Goal: Register for event/course

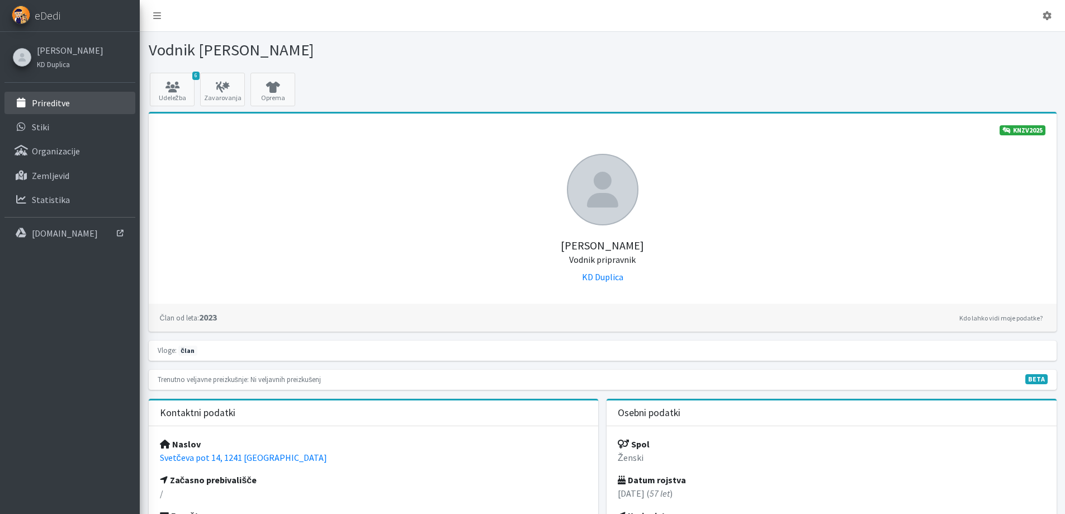
click at [55, 103] on p "Prireditve" at bounding box center [51, 102] width 38 height 11
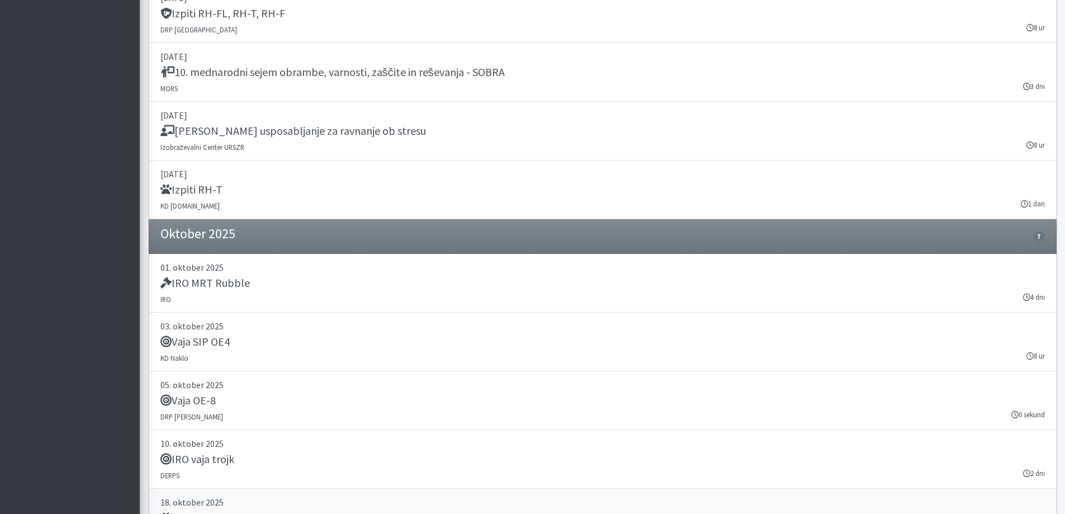
scroll to position [1689, 0]
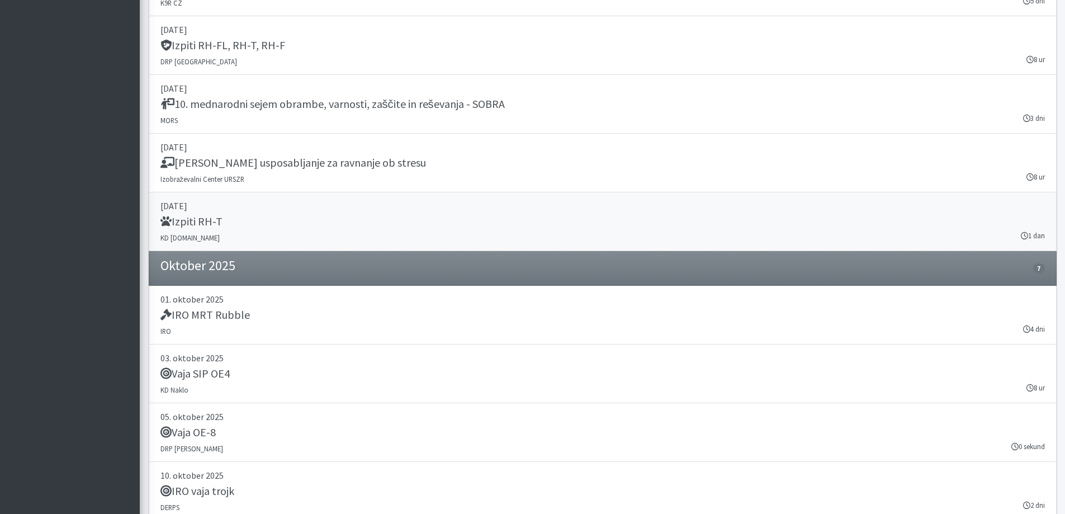
click at [204, 206] on p "[DATE]" at bounding box center [603, 205] width 885 height 13
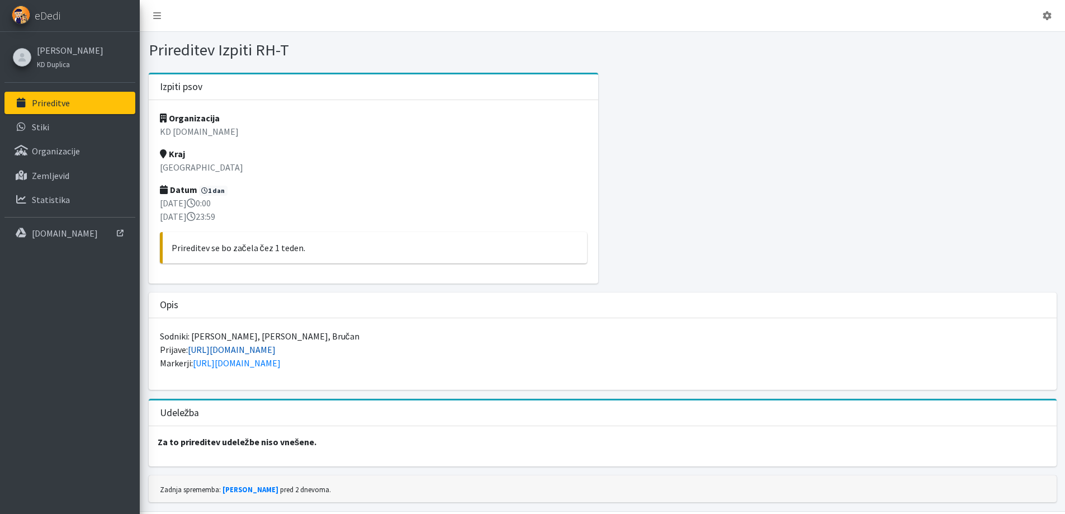
click at [225, 349] on link "[URL][DOMAIN_NAME]" at bounding box center [232, 349] width 88 height 11
drag, startPoint x: 198, startPoint y: 132, endPoint x: 154, endPoint y: 130, distance: 44.2
click at [154, 130] on div "Organizacija KD [DOMAIN_NAME] Kraj Ljubljana Datum 1 dan [DATE] 0:00 [DATE] 23:…" at bounding box center [374, 191] width 450 height 183
drag, startPoint x: 295, startPoint y: 52, endPoint x: 146, endPoint y: 62, distance: 149.7
click at [146, 62] on div "Prireditev Izpiti RH-T" at bounding box center [602, 52] width 917 height 24
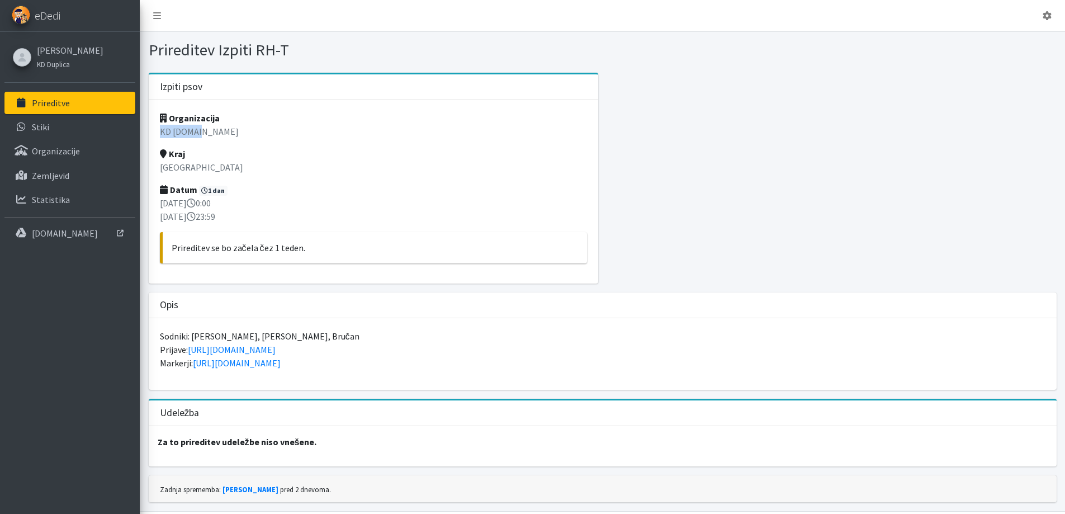
copy h1 "Prireditev Izpiti RH-T"
click at [235, 348] on link "[URL][DOMAIN_NAME]" at bounding box center [232, 349] width 88 height 11
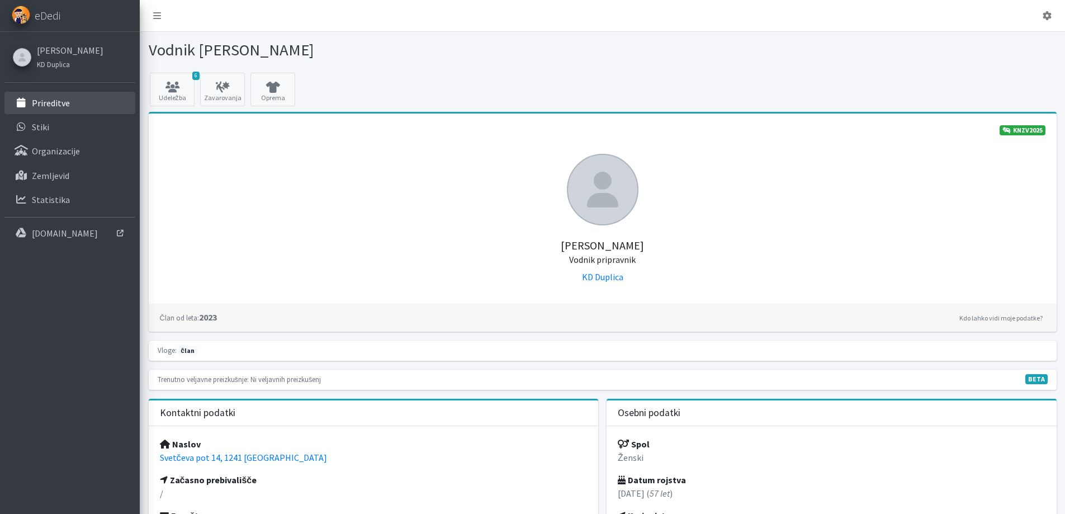
click at [65, 98] on p "Prireditve" at bounding box center [51, 102] width 38 height 11
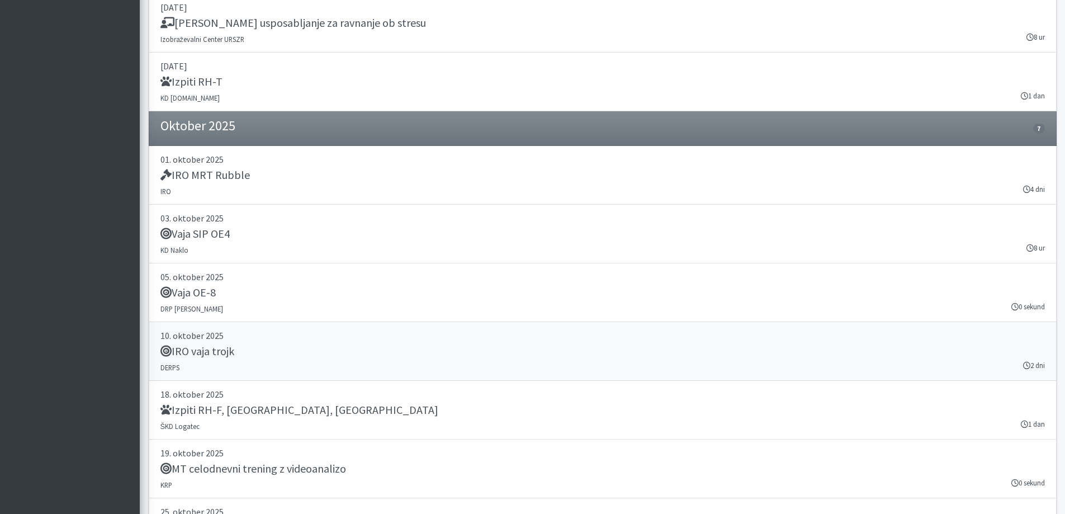
scroll to position [1846, 0]
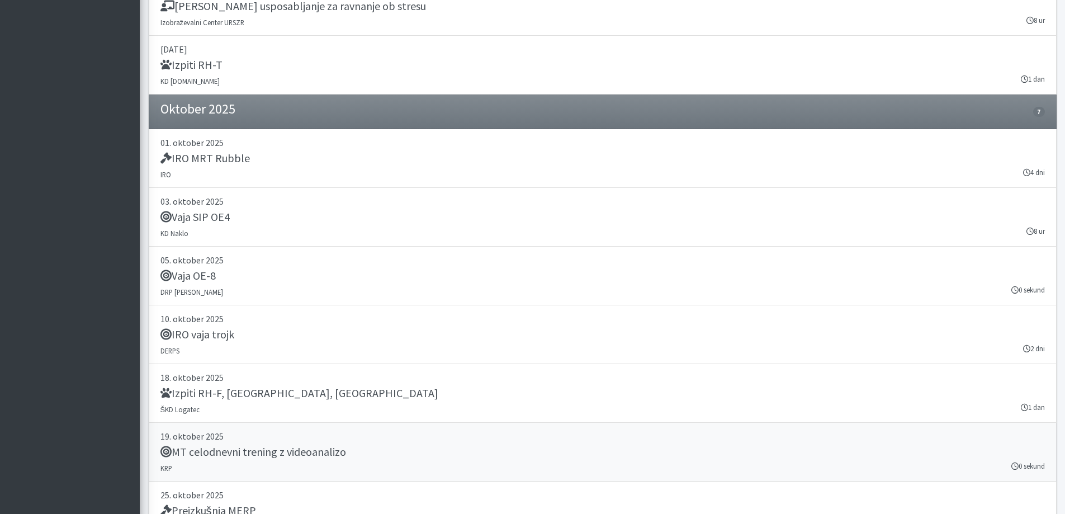
click at [260, 447] on h5 "MT celodnevni trening z videoanalizo" at bounding box center [254, 451] width 186 height 13
